Goal: Task Accomplishment & Management: Manage account settings

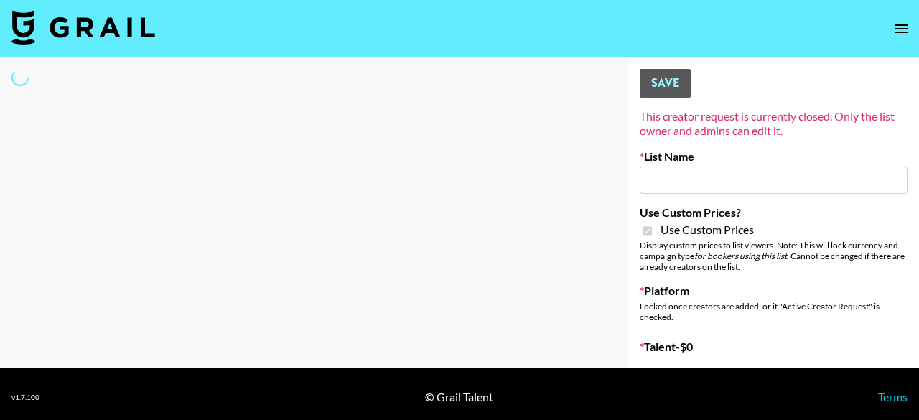
type input "Jinx Fall Campaign"
checkbox input "true"
select select "Brand"
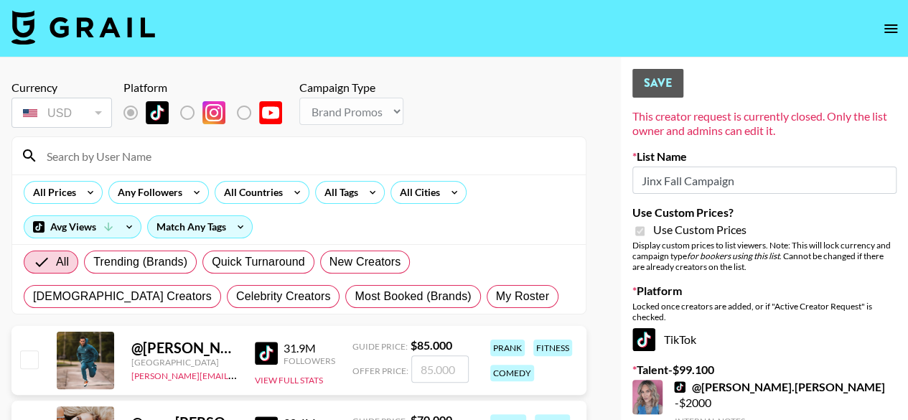
click at [115, 153] on input at bounding box center [307, 155] width 539 height 23
type input "animal"
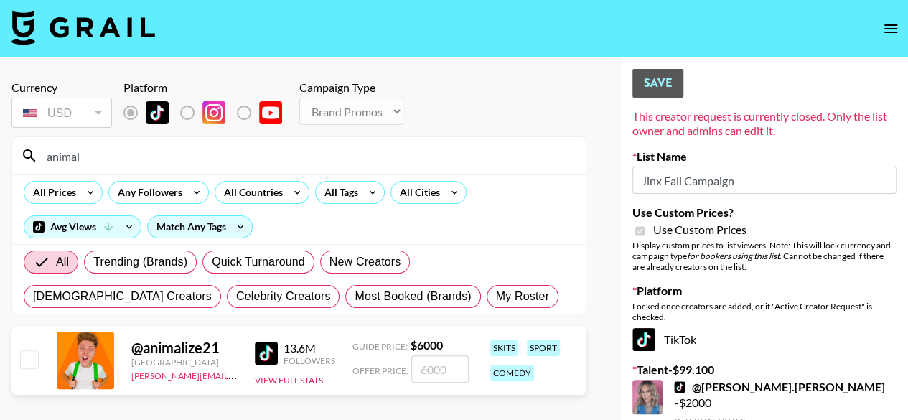
click at [186, 161] on input "animal" at bounding box center [307, 155] width 539 height 23
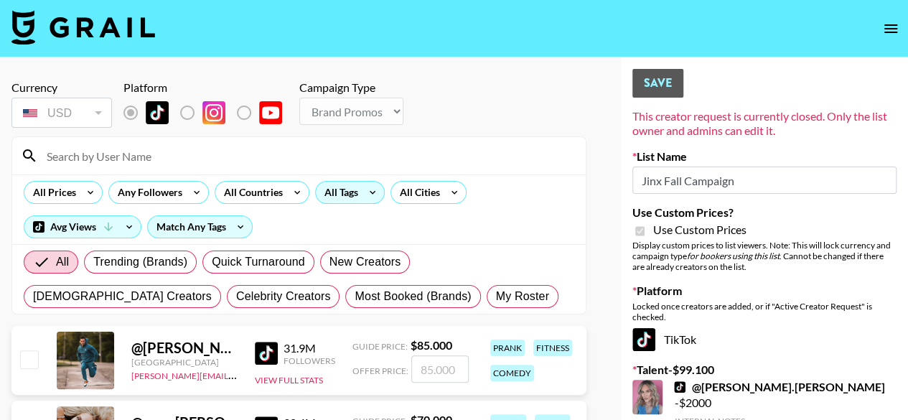
click at [346, 194] on div "All Tags" at bounding box center [338, 193] width 45 height 22
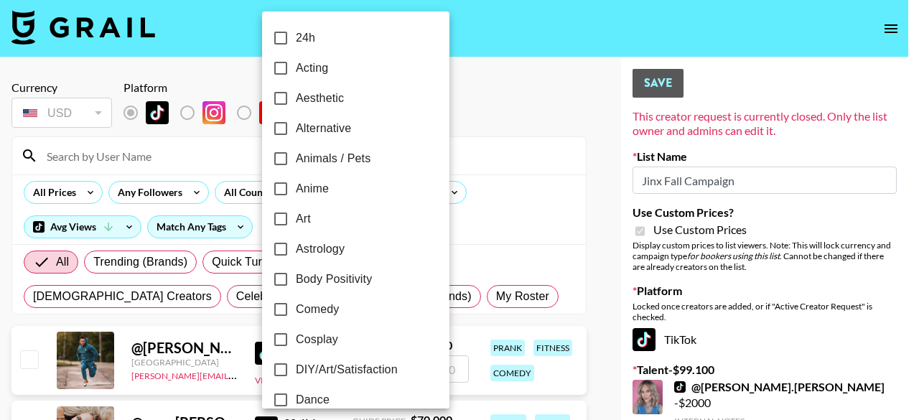
click at [494, 227] on div at bounding box center [459, 210] width 919 height 420
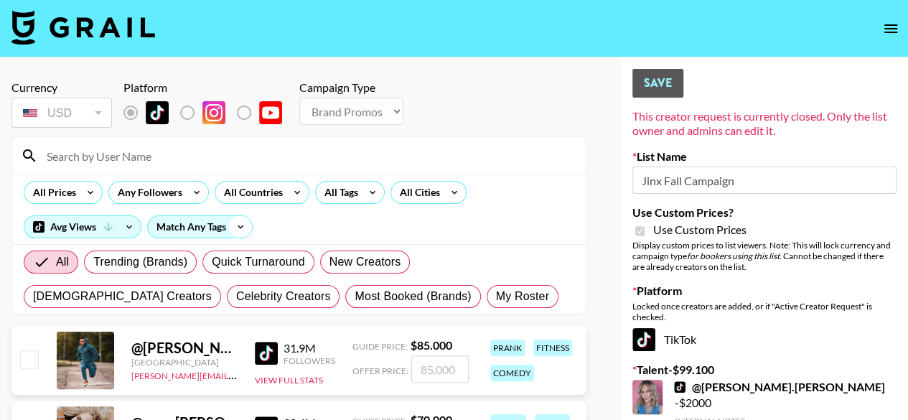
click at [230, 230] on icon at bounding box center [240, 227] width 23 height 22
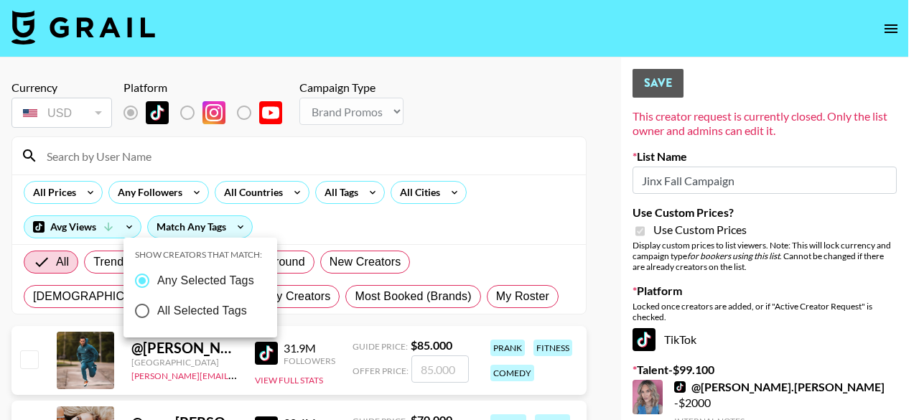
click at [304, 229] on div at bounding box center [459, 210] width 919 height 420
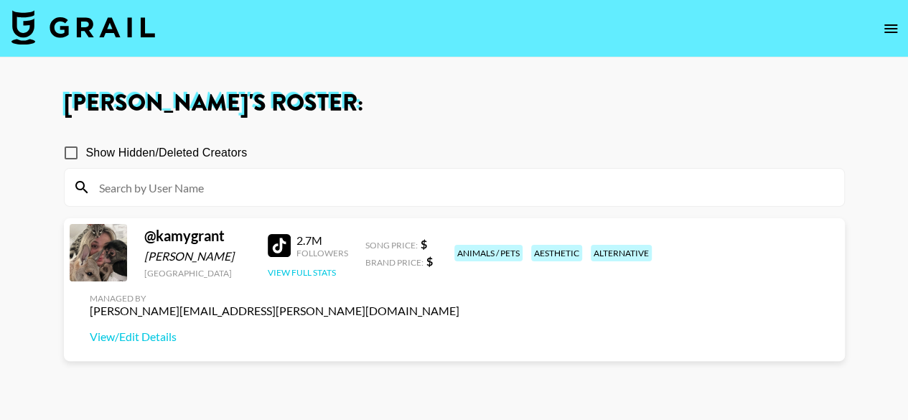
click at [314, 278] on button "View Full Stats" at bounding box center [302, 272] width 68 height 11
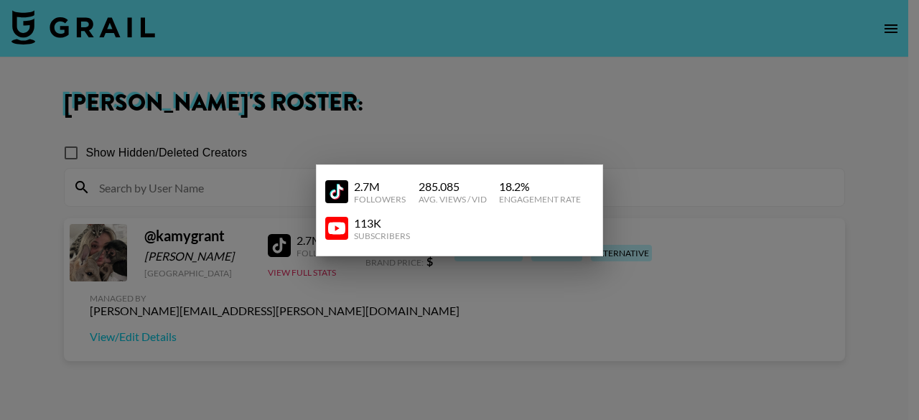
click at [424, 291] on div at bounding box center [459, 210] width 919 height 420
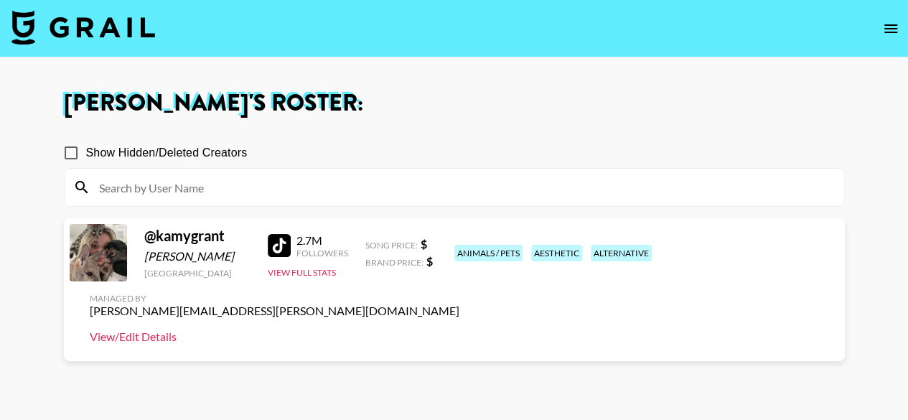
click at [459, 329] on link "View/Edit Details" at bounding box center [275, 336] width 370 height 14
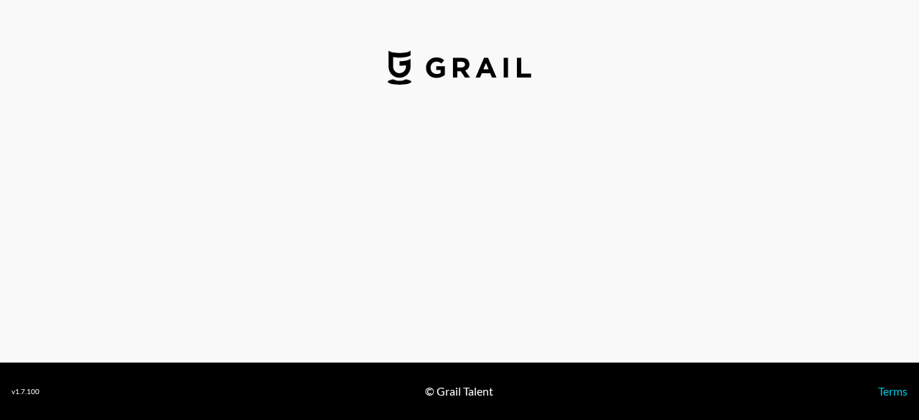
select select "USD"
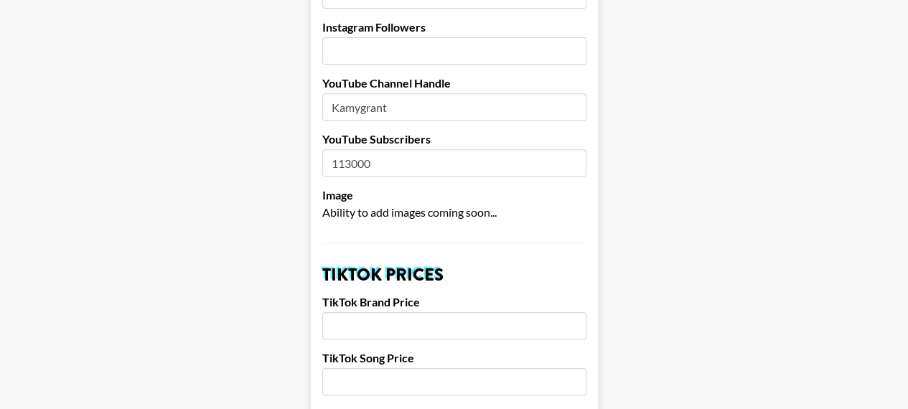
scroll to position [431, 0]
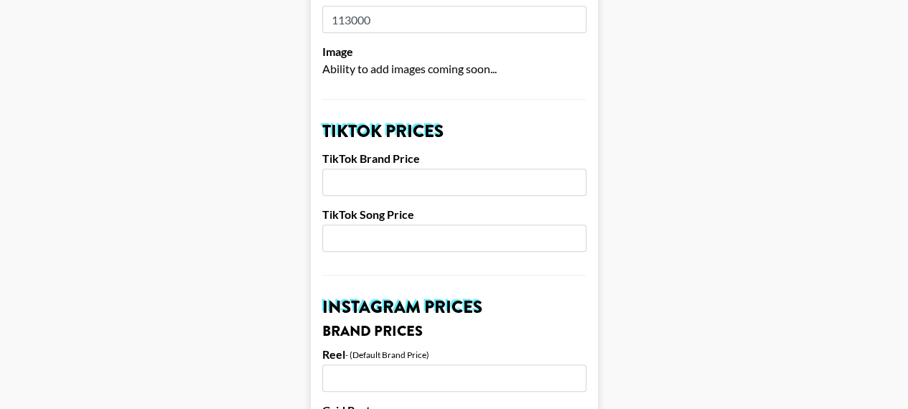
click at [464, 169] on input "number" at bounding box center [454, 182] width 264 height 27
type input "4500"
click at [422, 225] on input "number" at bounding box center [454, 238] width 264 height 27
type input "800"
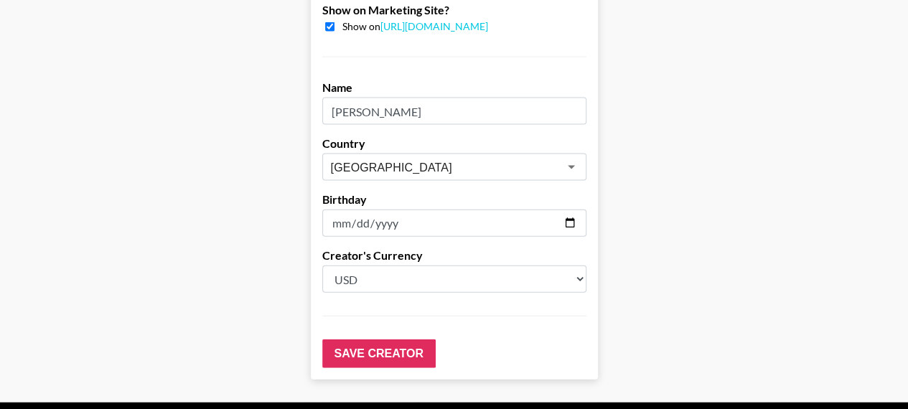
scroll to position [1536, 0]
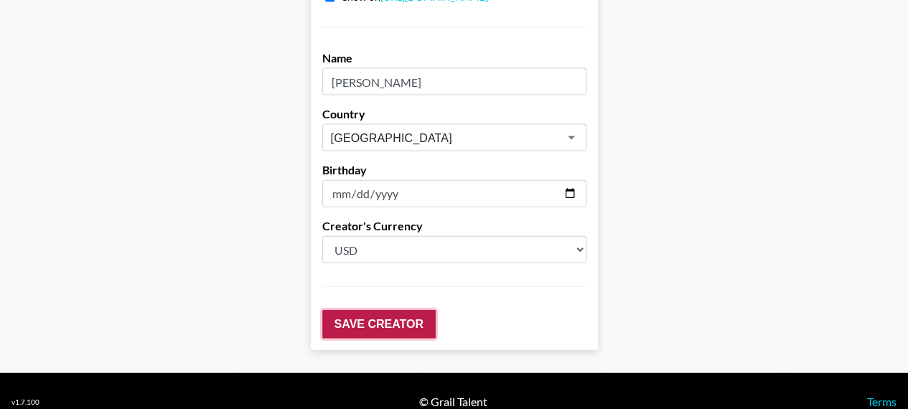
click at [373, 310] on input "Save Creator" at bounding box center [378, 324] width 113 height 29
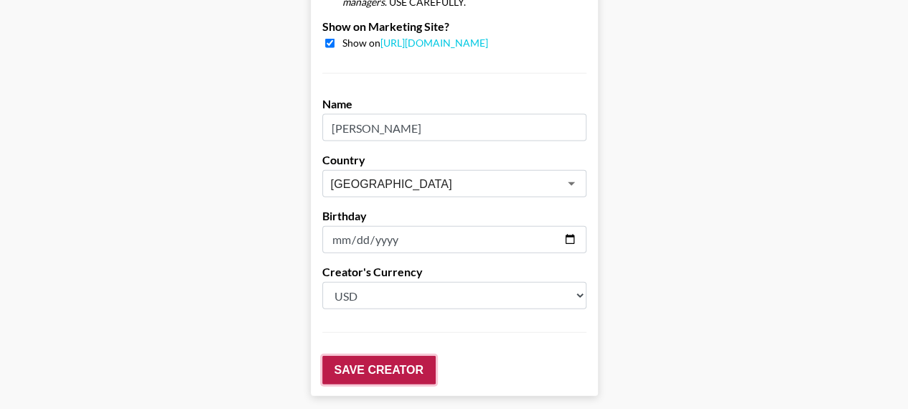
scroll to position [1582, 0]
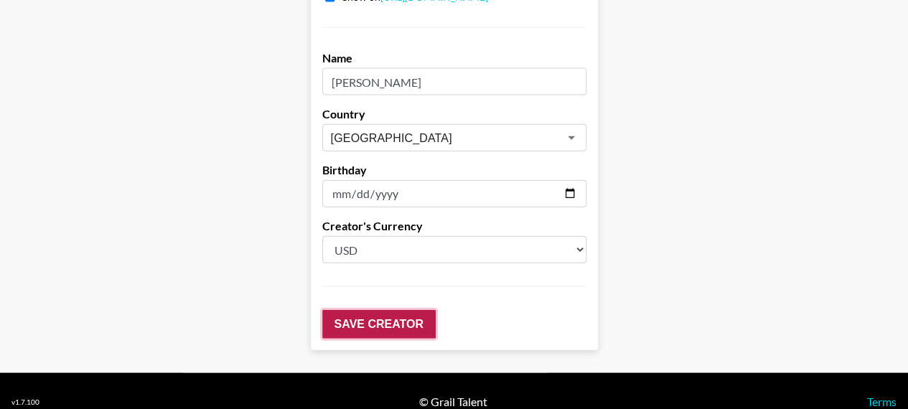
click at [402, 310] on input "Save Creator" at bounding box center [378, 324] width 113 height 29
